Goal: Task Accomplishment & Management: Use online tool/utility

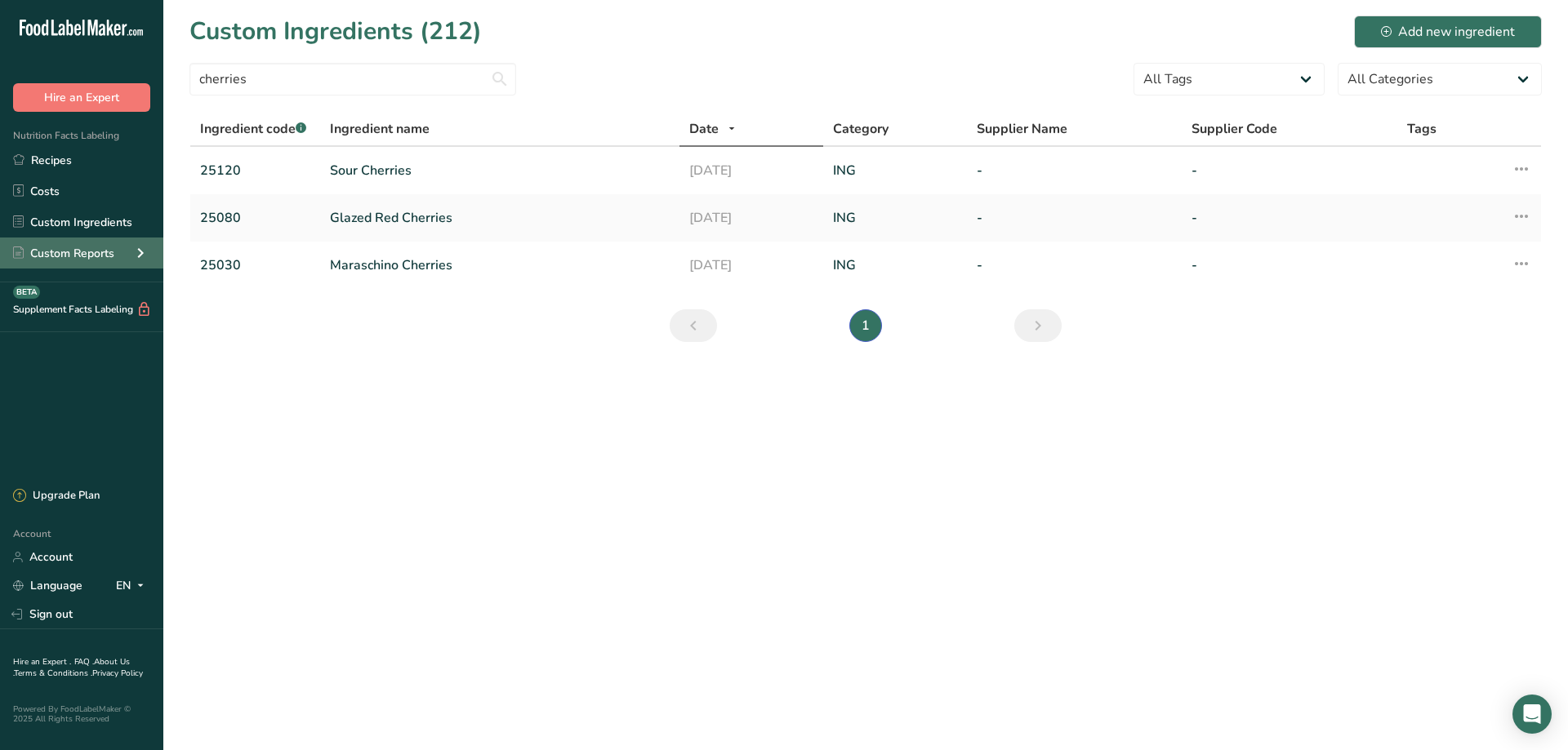
click at [50, 250] on div "Custom Reports" at bounding box center [64, 253] width 102 height 18
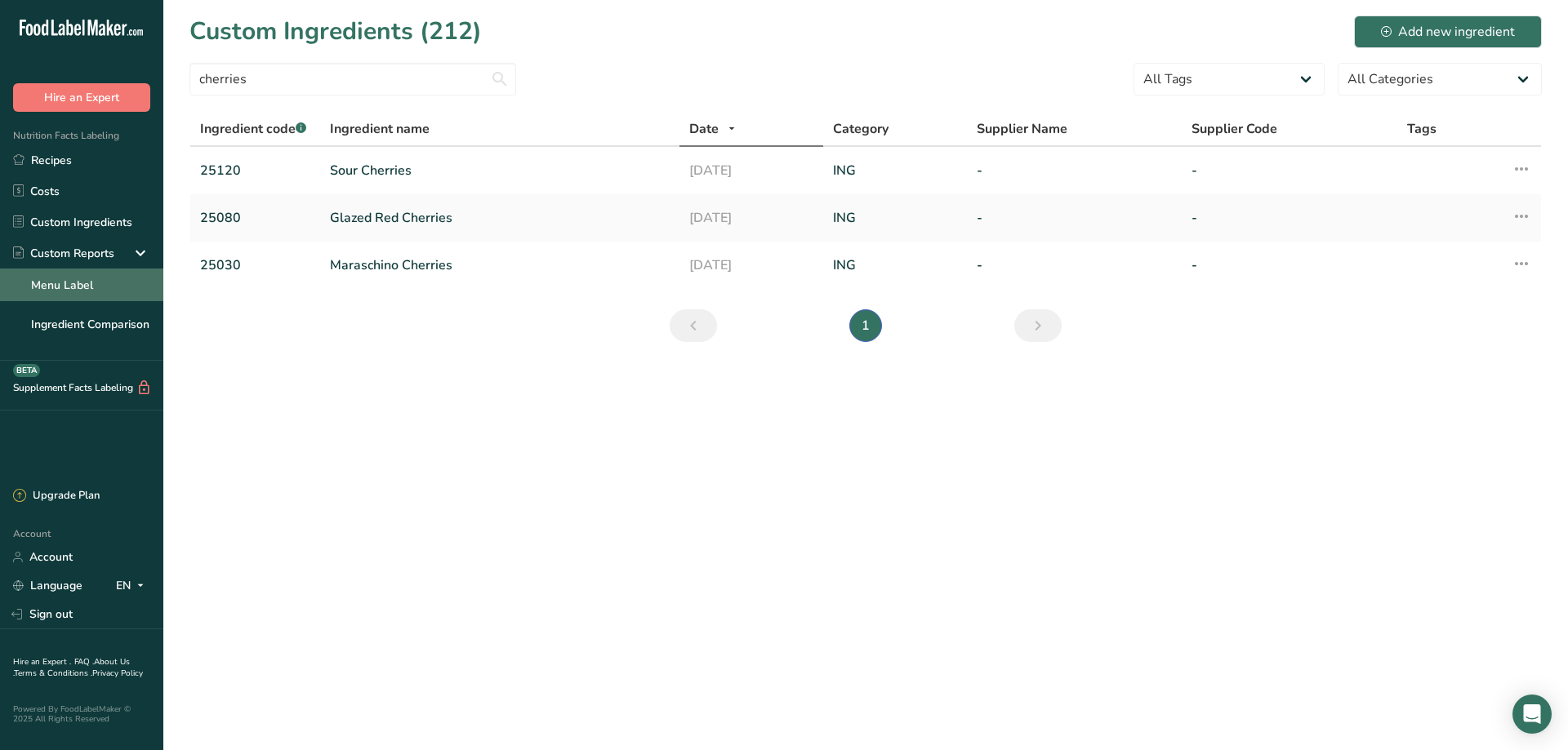
click at [46, 284] on link "Menu Label" at bounding box center [81, 284] width 163 height 32
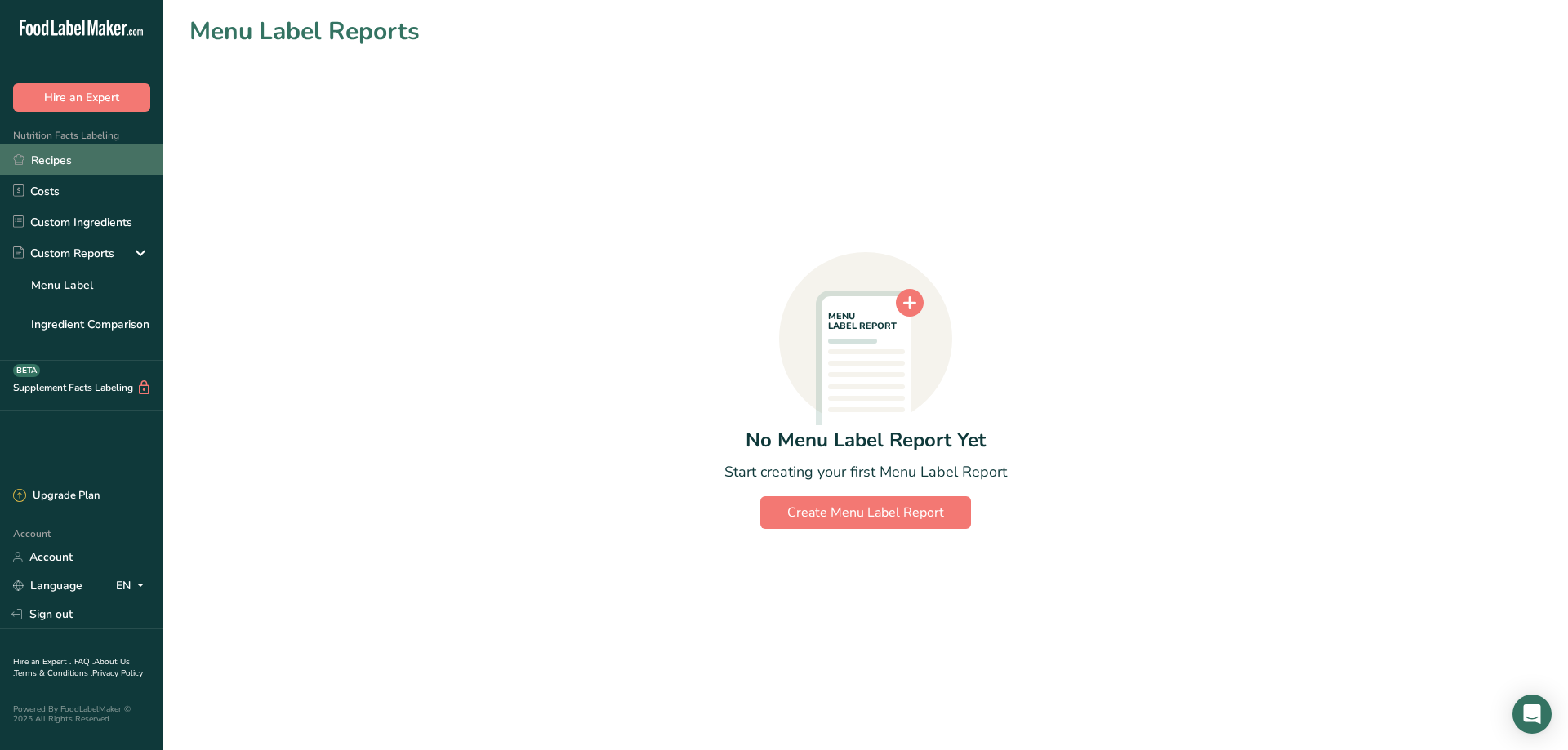
click at [52, 164] on link "Recipes" at bounding box center [81, 161] width 163 height 31
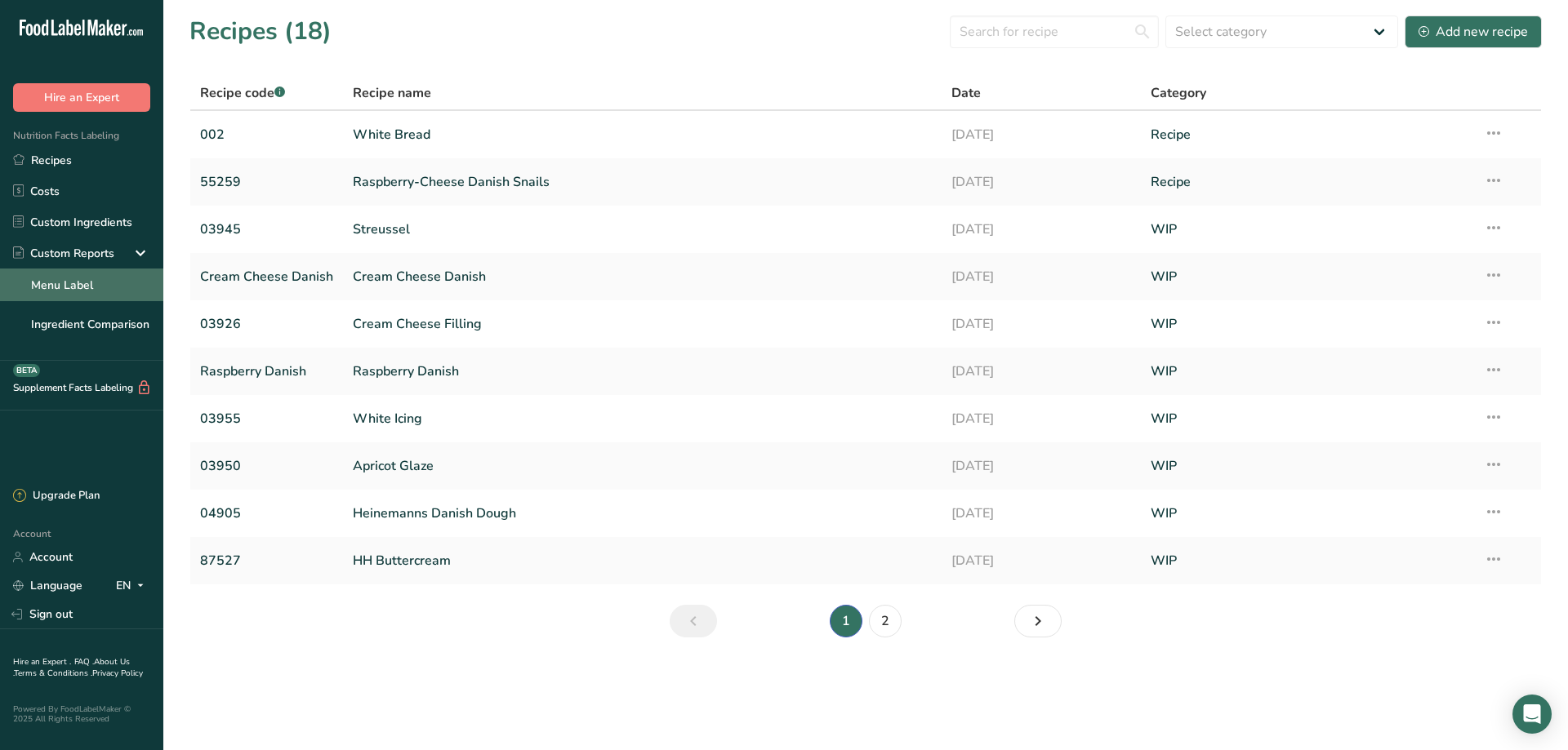
click at [57, 288] on link "Menu Label" at bounding box center [81, 284] width 163 height 32
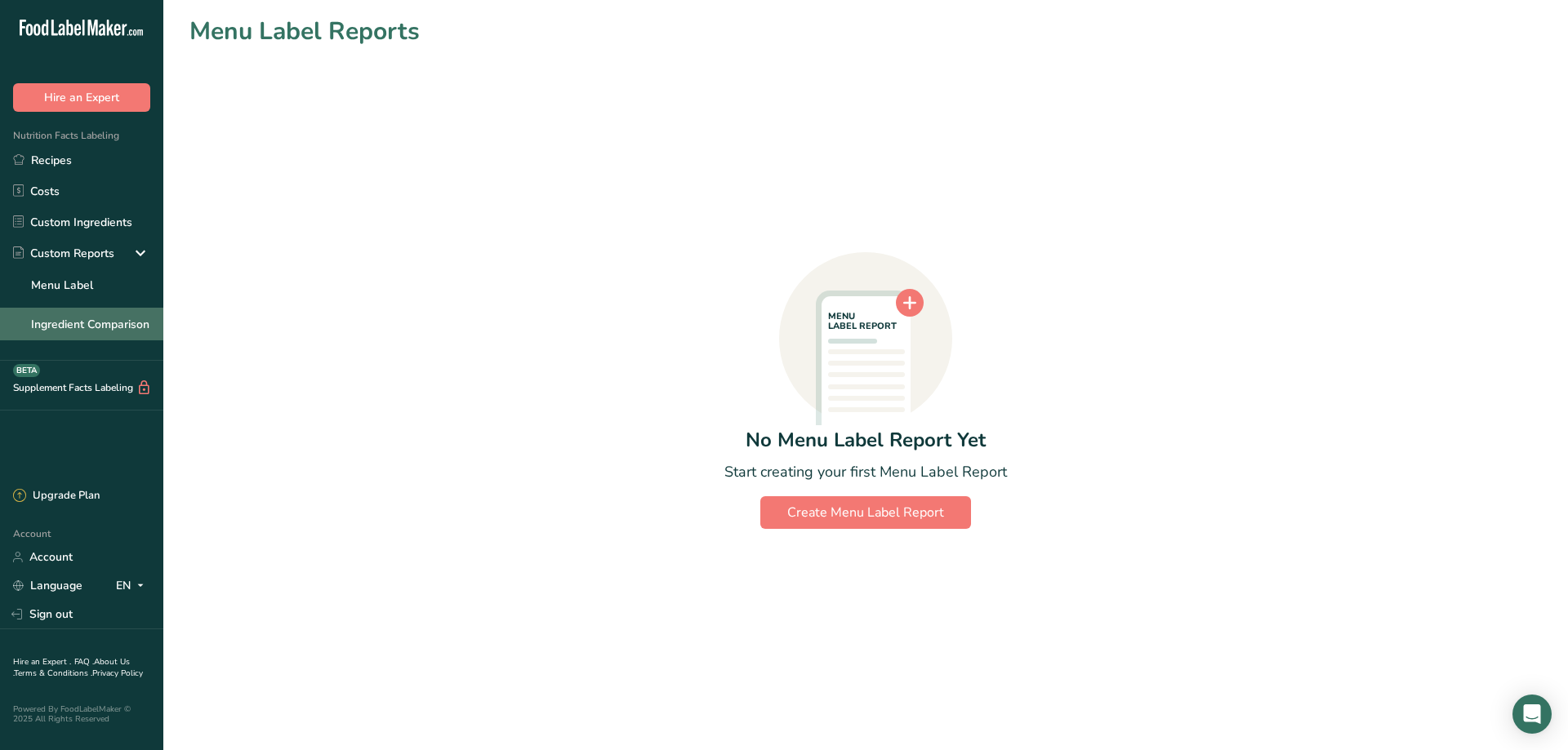
click at [90, 326] on link "Ingredient Comparison" at bounding box center [81, 324] width 163 height 32
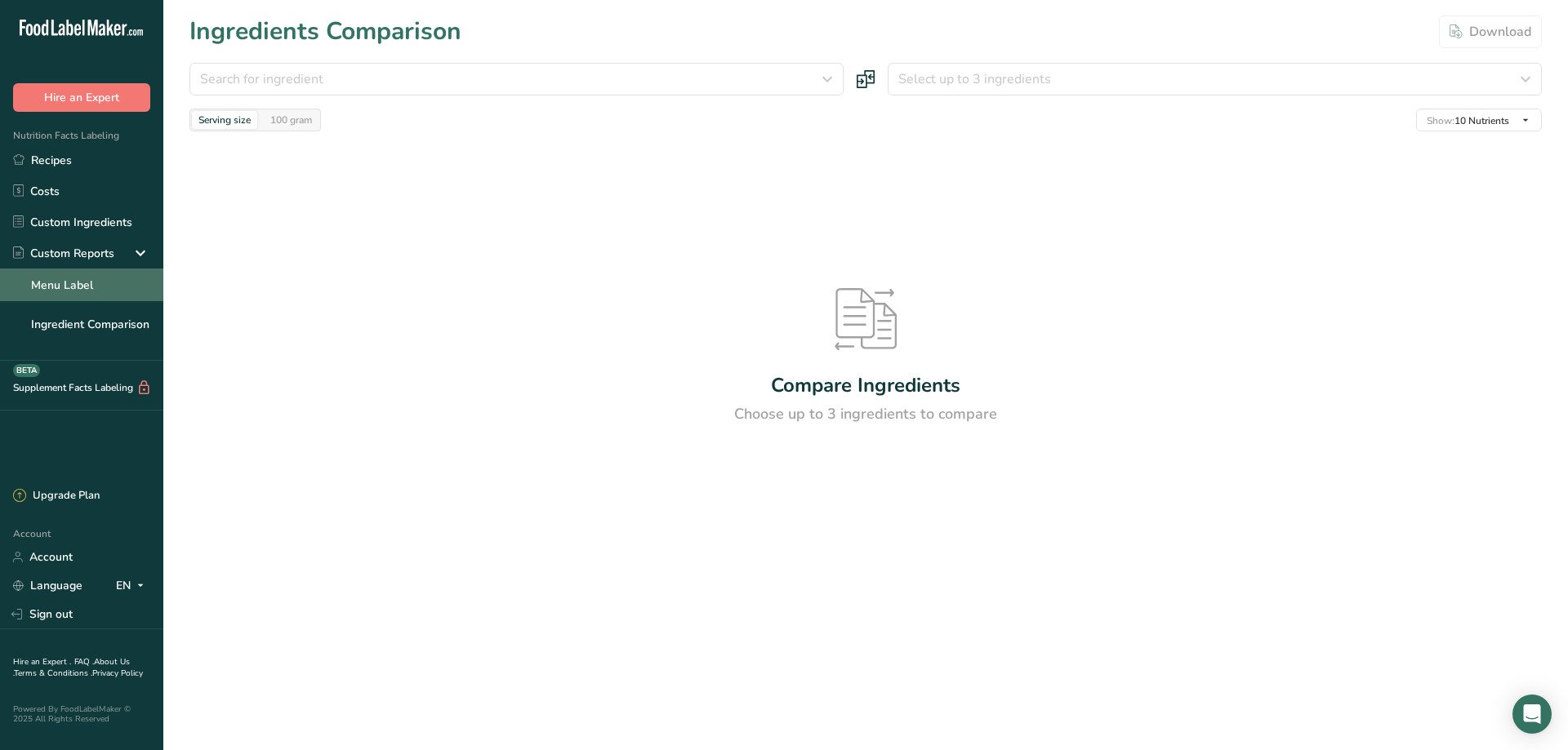
click at [66, 288] on link "Menu Label" at bounding box center [81, 284] width 163 height 32
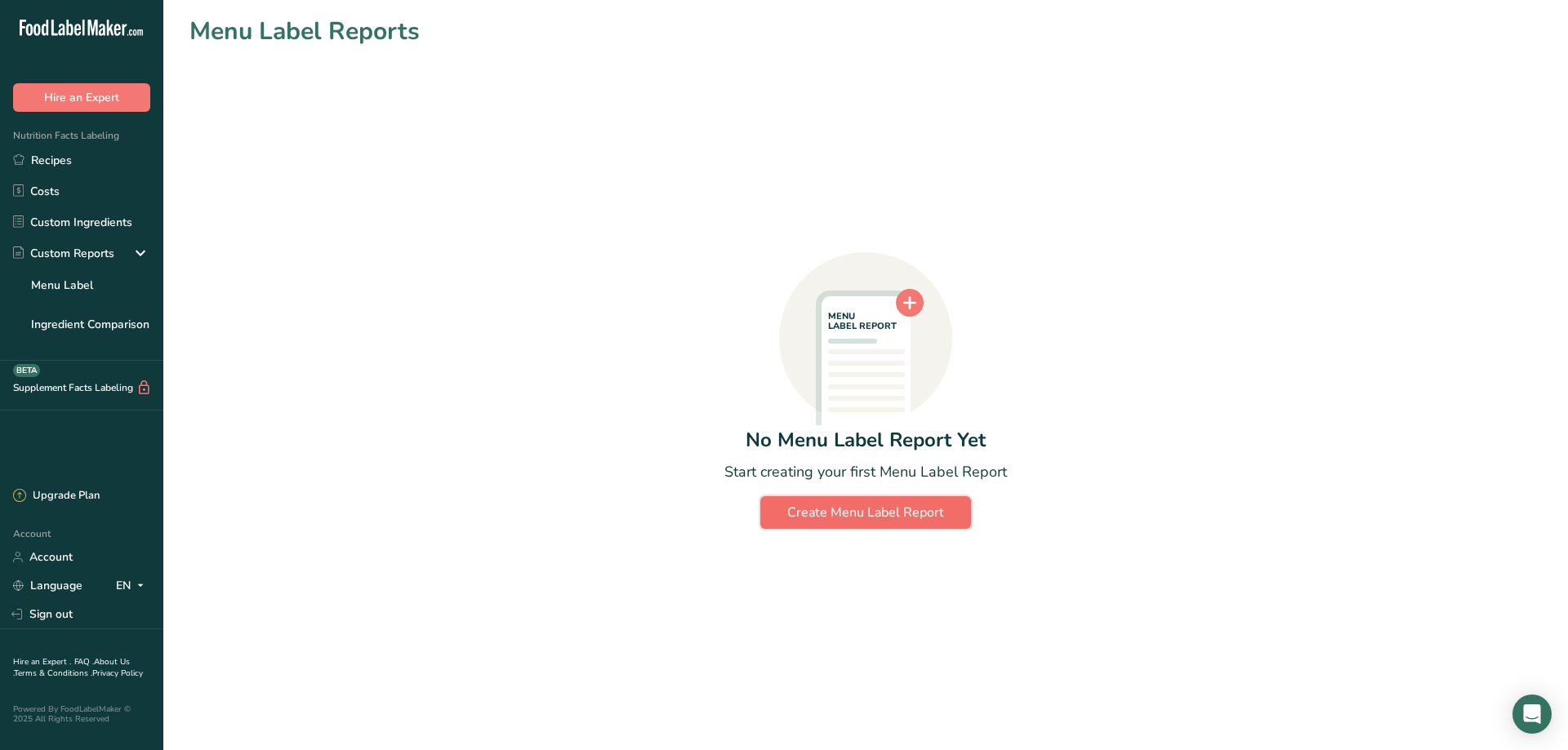
click at [838, 510] on div "Create Menu Label Report" at bounding box center [866, 512] width 157 height 19
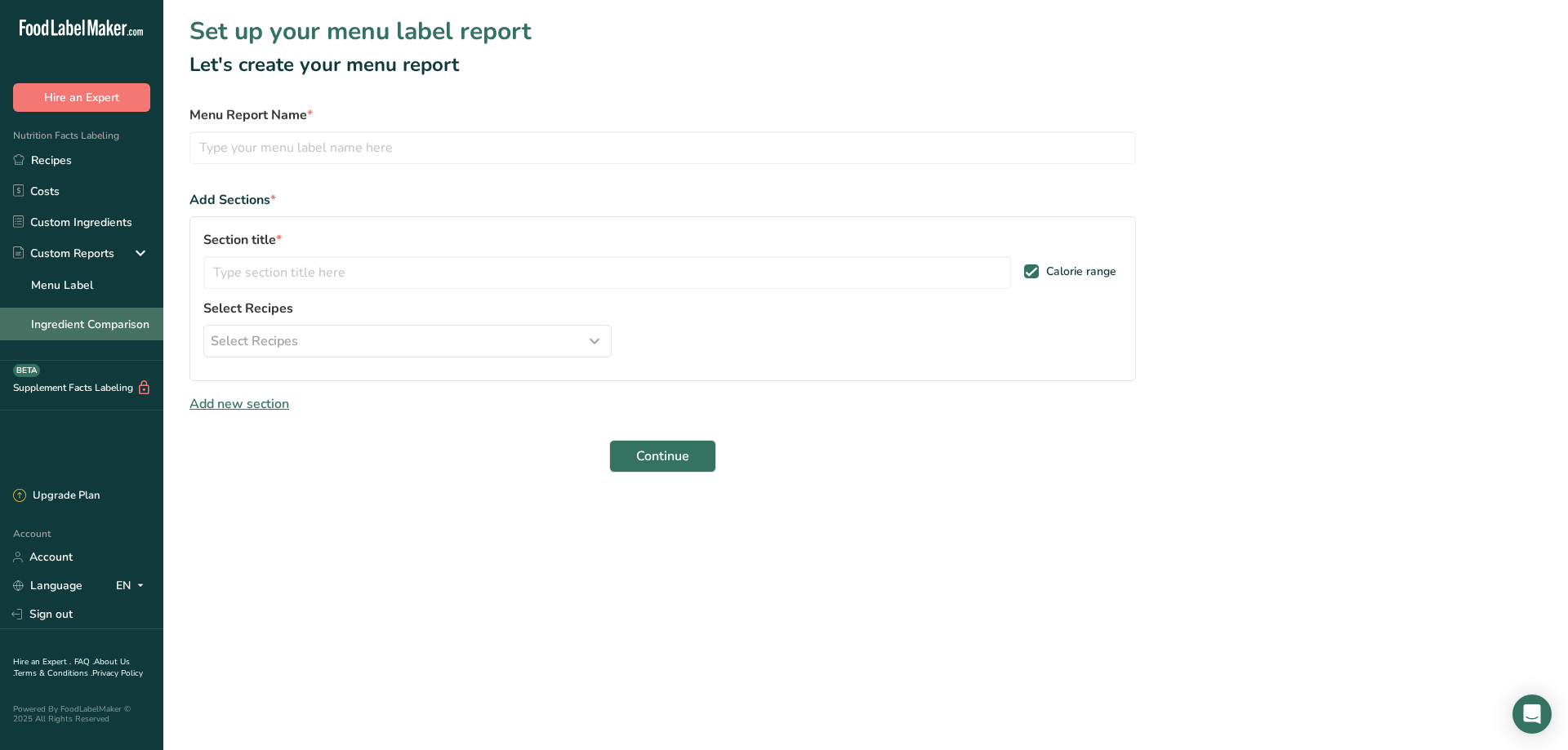
click at [95, 323] on link "Ingredient Comparison" at bounding box center [81, 324] width 163 height 32
